Goal: Task Accomplishment & Management: Manage account settings

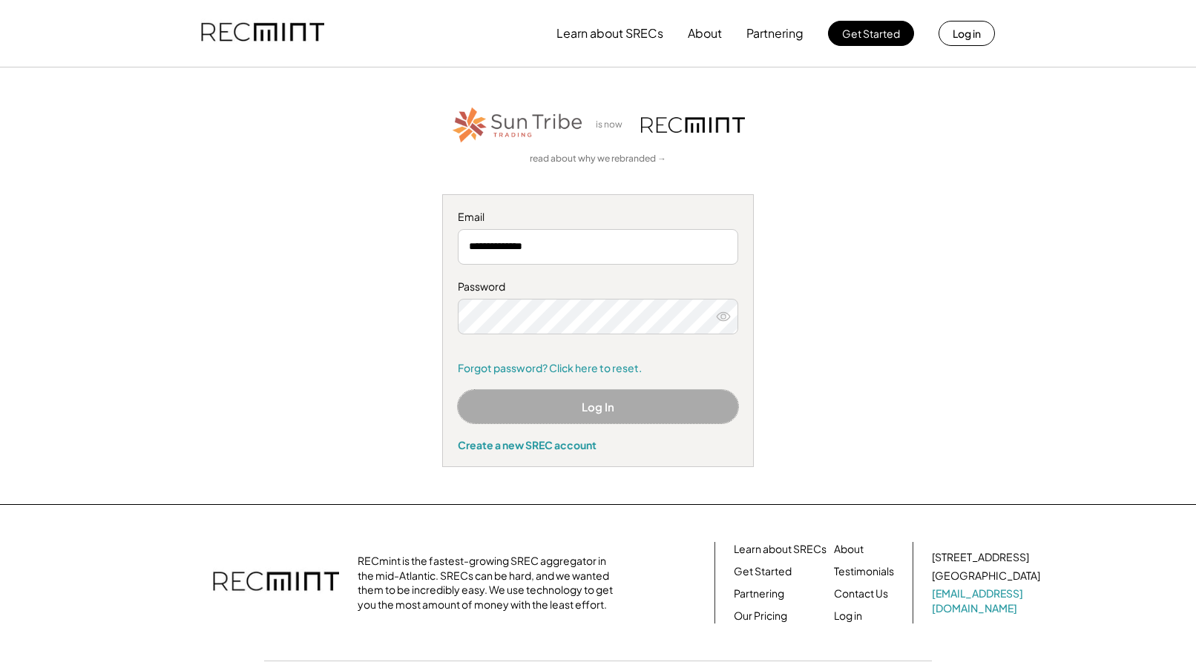
click at [590, 402] on button "Log In" at bounding box center [598, 406] width 280 height 33
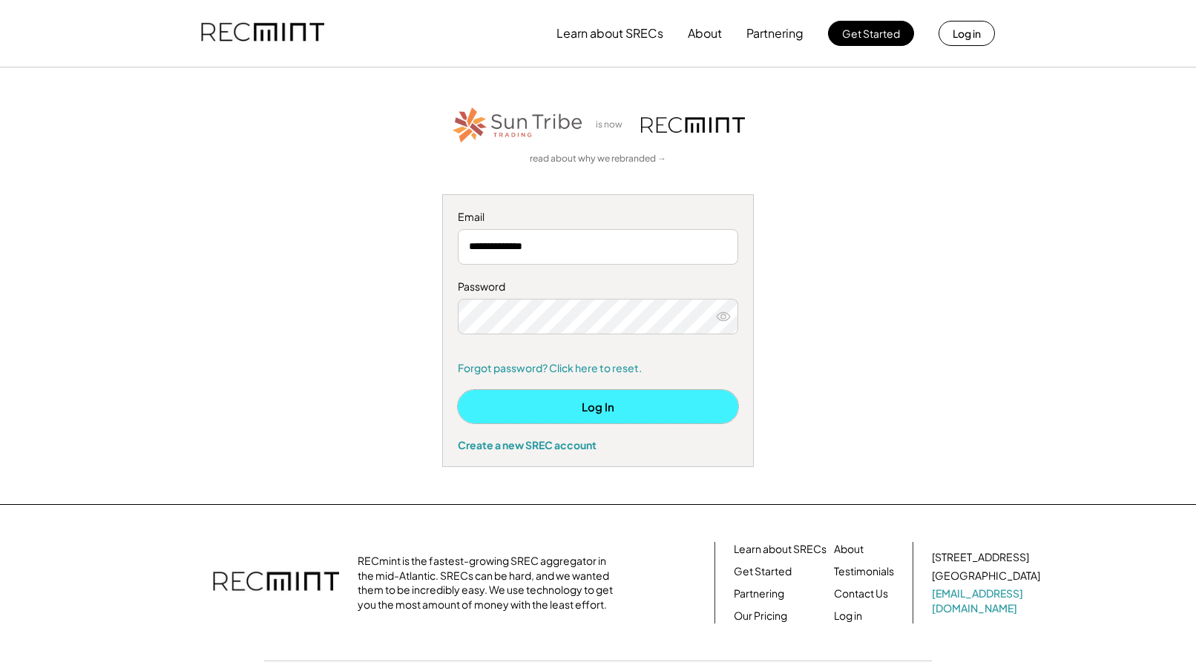
click at [591, 412] on button "Log In" at bounding box center [598, 406] width 280 height 33
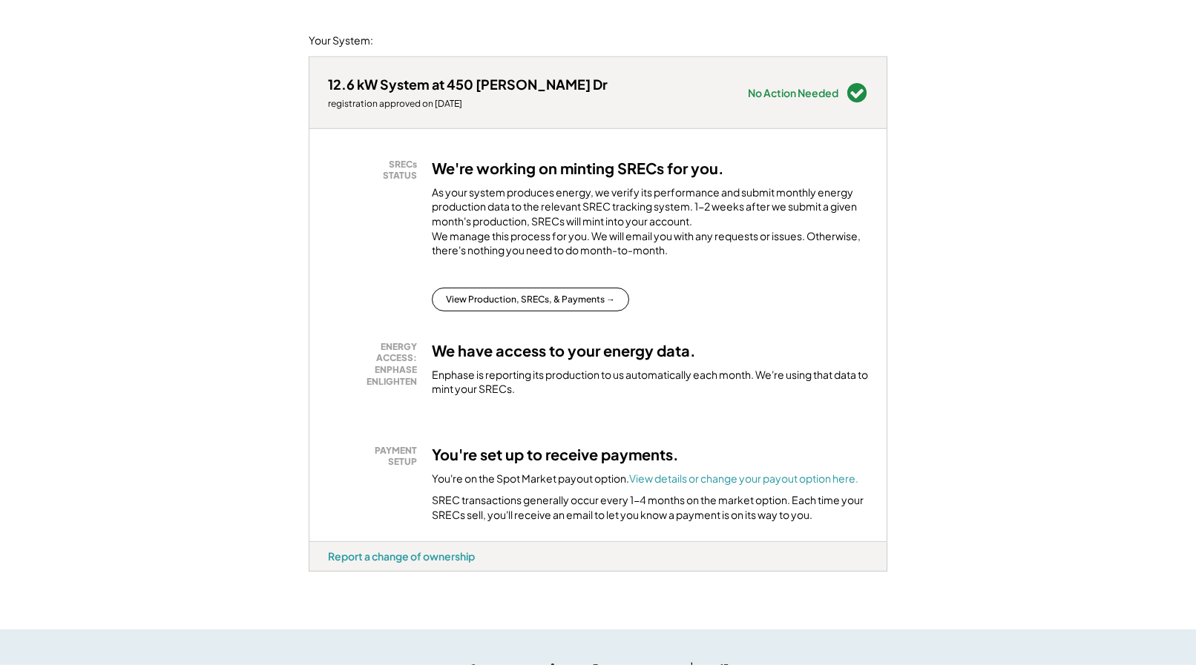
scroll to position [227, 0]
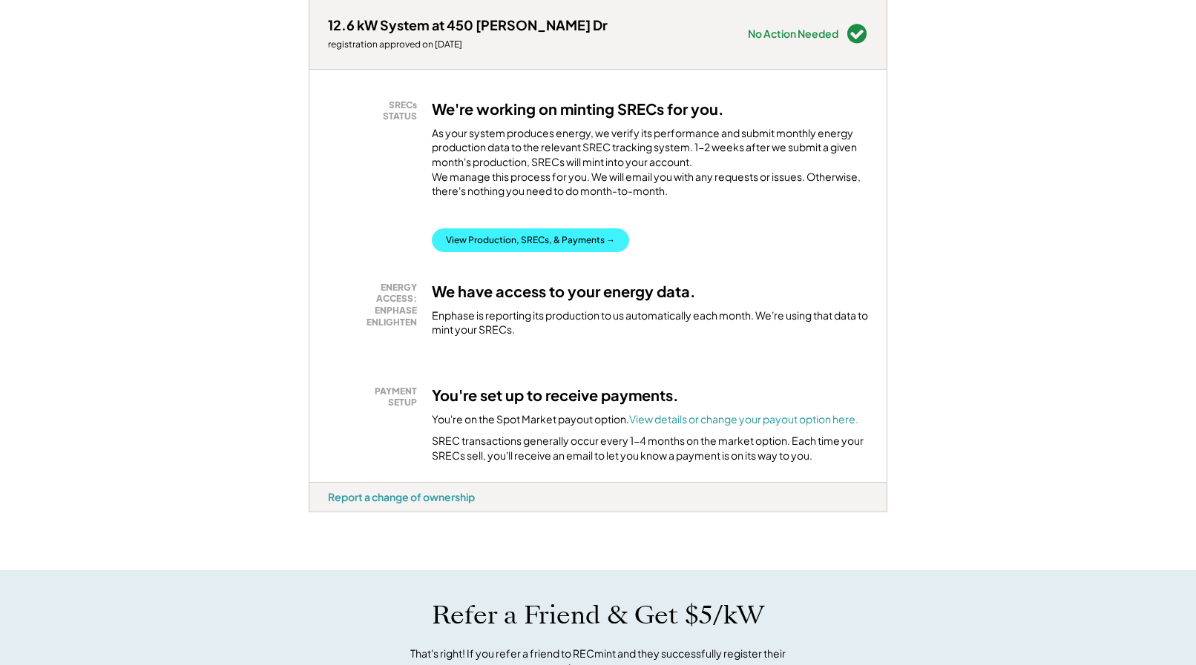
click at [557, 252] on button "View Production, SRECs, & Payments →" at bounding box center [530, 240] width 197 height 24
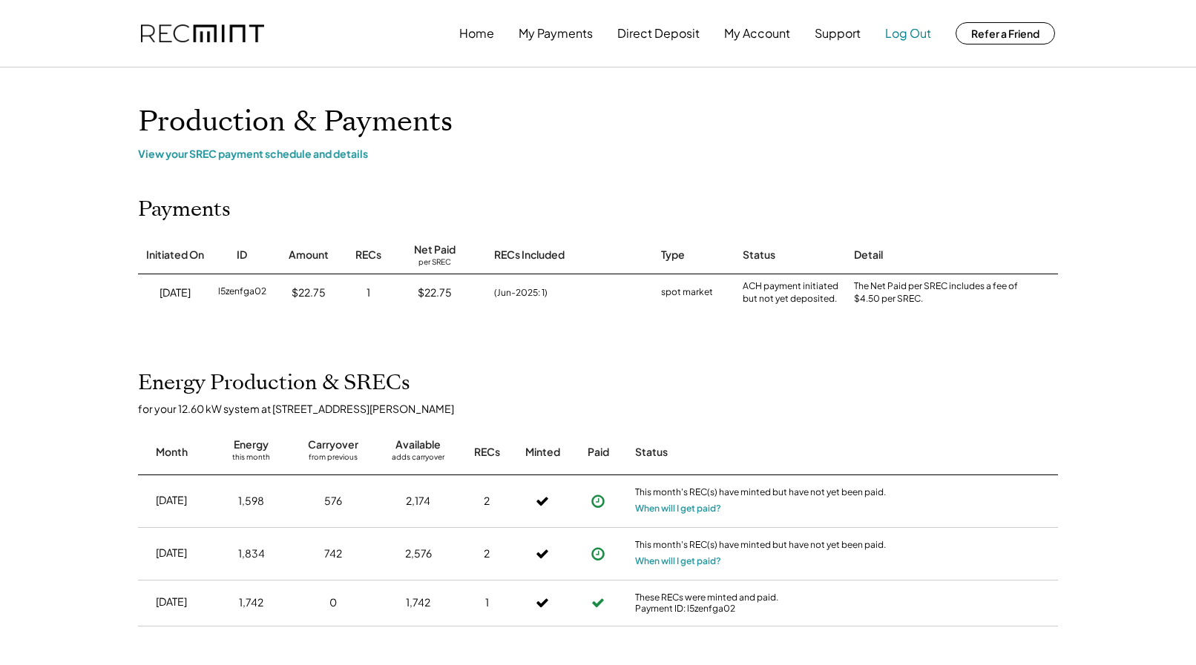
click at [909, 37] on button "Log Out" at bounding box center [908, 34] width 46 height 30
